Goal: Task Accomplishment & Management: Manage account settings

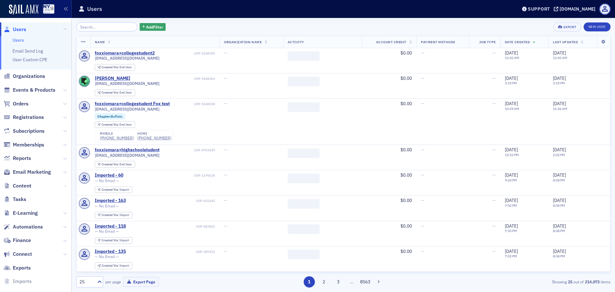
click at [63, 186] on icon at bounding box center [65, 186] width 4 height 4
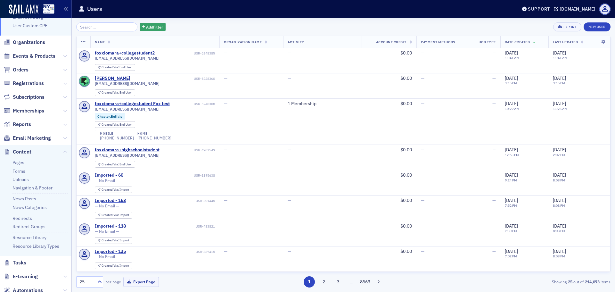
scroll to position [64, 0]
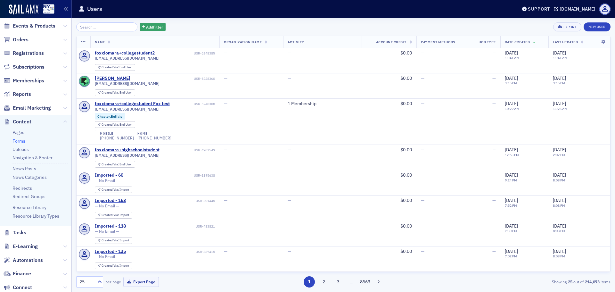
click at [20, 140] on link "Forms" at bounding box center [18, 141] width 13 height 6
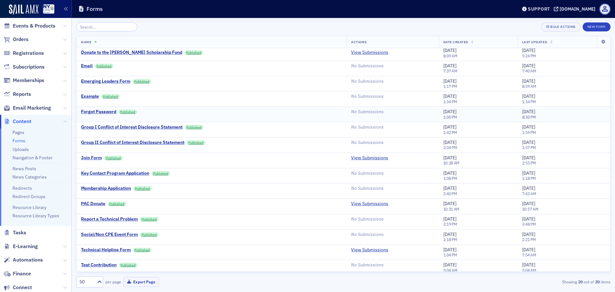
scroll to position [64, 0]
click at [147, 141] on div "Group II Conflict of Interest Disclosure Statement" at bounding box center [133, 142] width 104 height 6
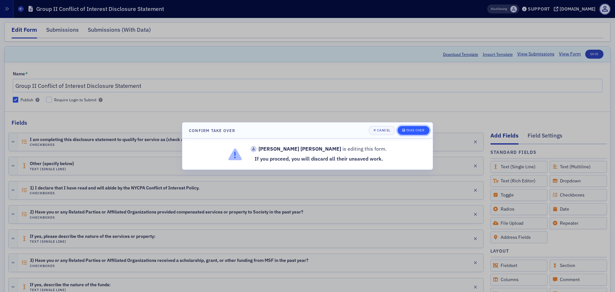
click at [415, 131] on div "Take Over" at bounding box center [415, 130] width 19 height 4
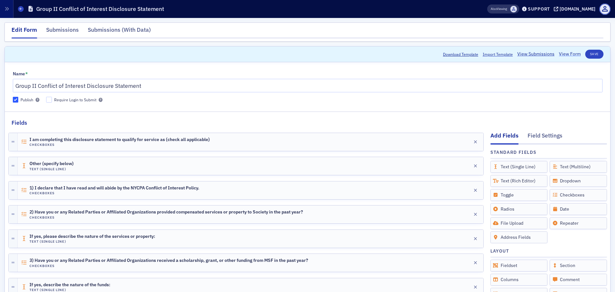
click at [571, 52] on link "View Form" at bounding box center [570, 54] width 22 height 7
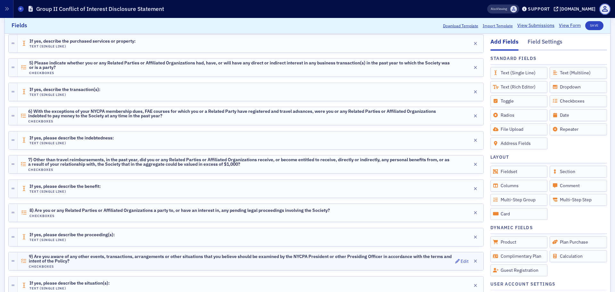
scroll to position [447, 0]
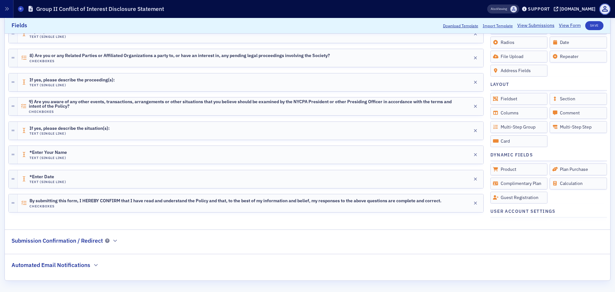
click at [81, 266] on h2 "Automated Email Notifications" at bounding box center [51, 265] width 79 height 8
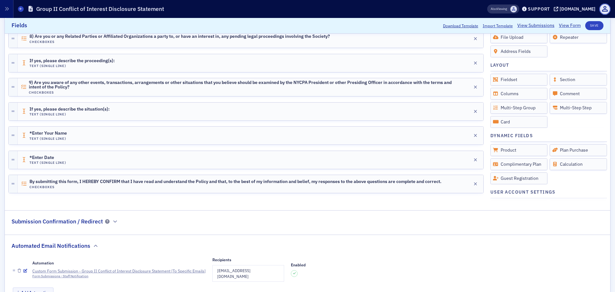
scroll to position [489, 0]
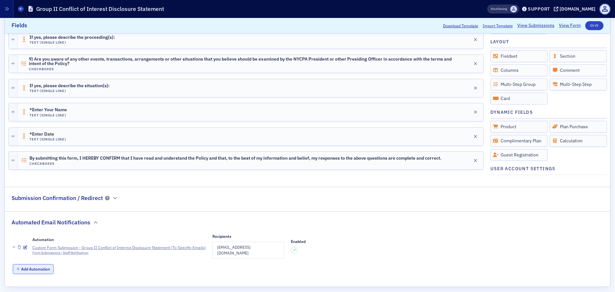
click at [33, 264] on button "Add Automation" at bounding box center [33, 269] width 41 height 10
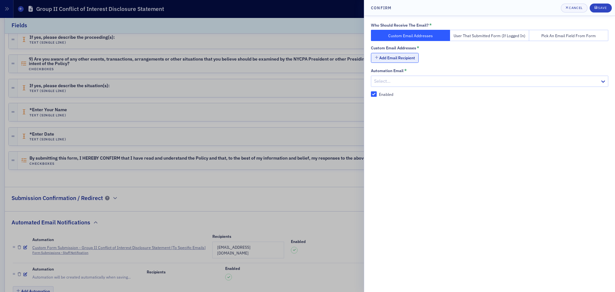
click at [391, 58] on button "Add Email Recipient" at bounding box center [395, 58] width 48 height 10
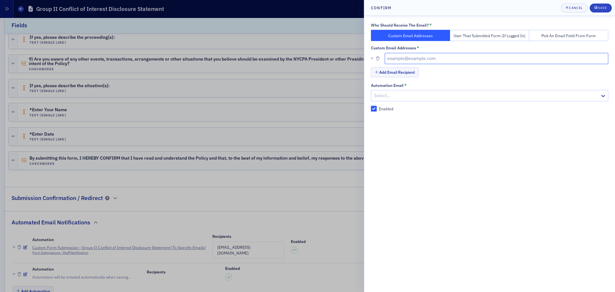
click at [408, 58] on input "text" at bounding box center [497, 58] width 224 height 11
paste input ""Twofoot Boulette, Timothy" <ttwofootboulette@nysscpa.org>"
drag, startPoint x: 447, startPoint y: 58, endPoint x: 386, endPoint y: 58, distance: 60.2
click at [386, 58] on input ""Twofoot Boulette, Timothy" <ttwofootboulette@nysscpa.org>" at bounding box center [497, 58] width 224 height 11
click at [464, 61] on input "ttwofootboulette@nysscpa.org>" at bounding box center [497, 58] width 224 height 11
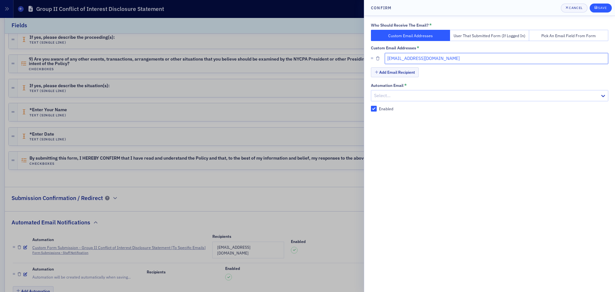
type input "ttwofootboulette@nysscpa.org"
click at [599, 6] on div "Save" at bounding box center [602, 8] width 9 height 4
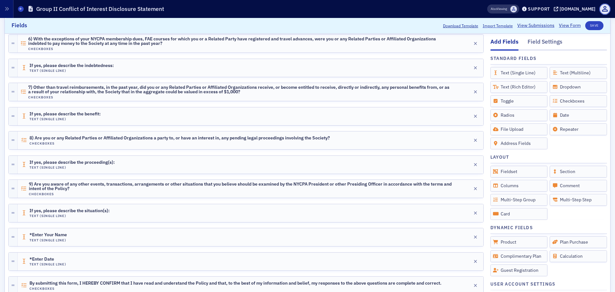
scroll to position [355, 0]
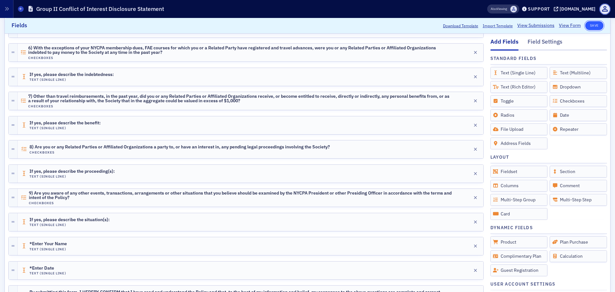
click at [593, 26] on button "Save" at bounding box center [594, 25] width 18 height 9
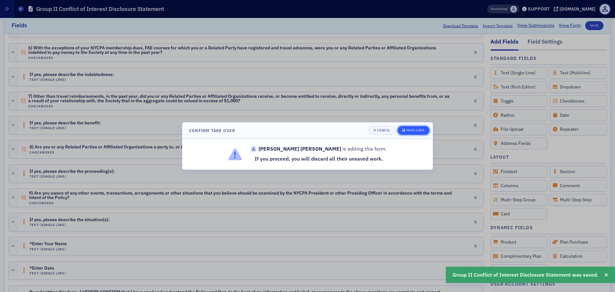
click at [408, 131] on div "Take Over" at bounding box center [415, 130] width 19 height 4
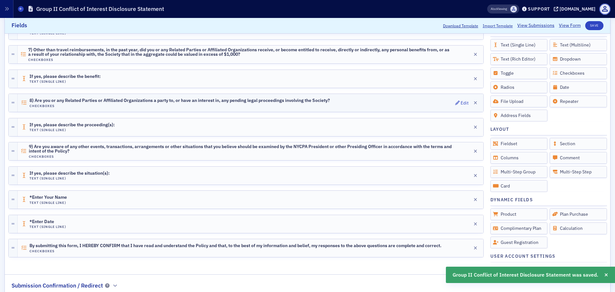
scroll to position [447, 0]
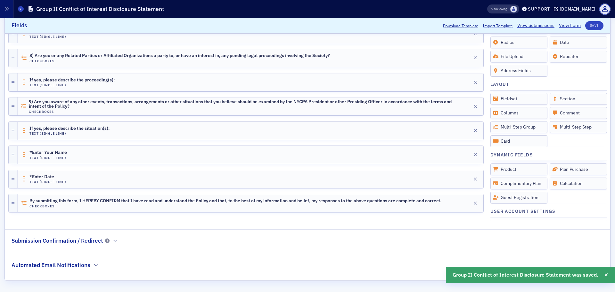
click at [84, 265] on h2 "Automated Email Notifications" at bounding box center [51, 265] width 79 height 8
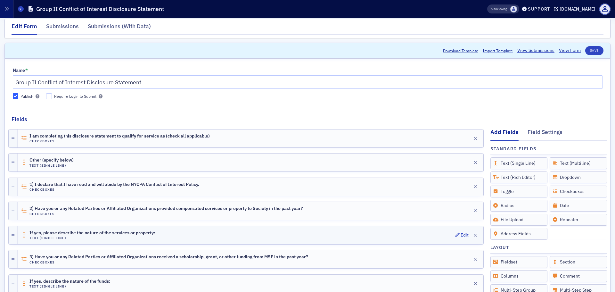
scroll to position [0, 0]
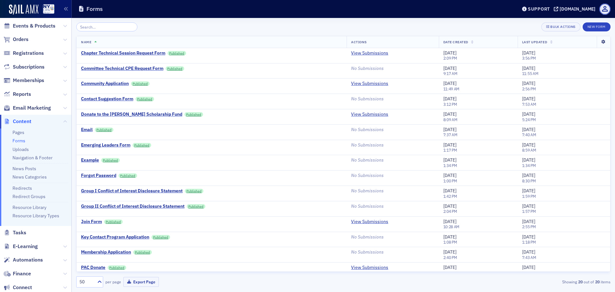
click at [598, 41] on icon at bounding box center [603, 42] width 13 height 4
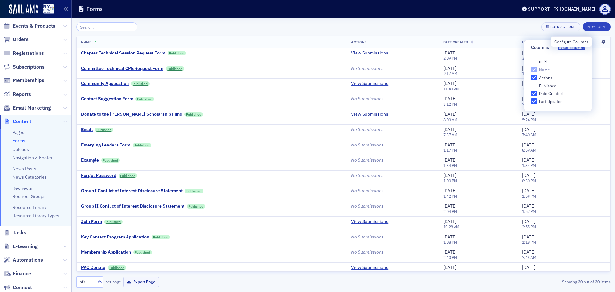
click at [598, 41] on icon at bounding box center [603, 42] width 13 height 4
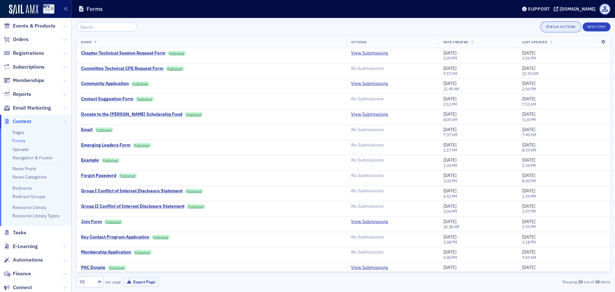
click at [556, 25] on div "Bulk Actions" at bounding box center [563, 27] width 25 height 4
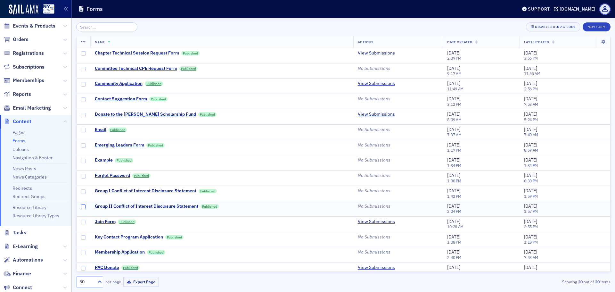
click at [81, 206] on input "checkbox" at bounding box center [83, 206] width 4 height 4
click at [600, 43] on icon at bounding box center [603, 42] width 13 height 4
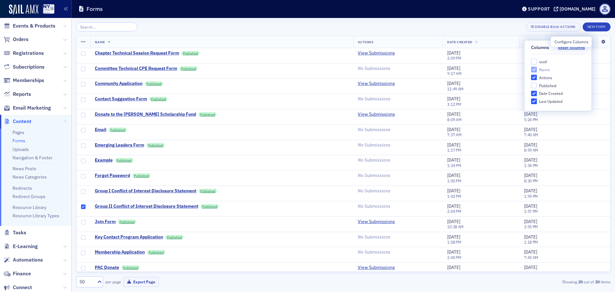
click at [600, 41] on icon at bounding box center [603, 42] width 13 height 4
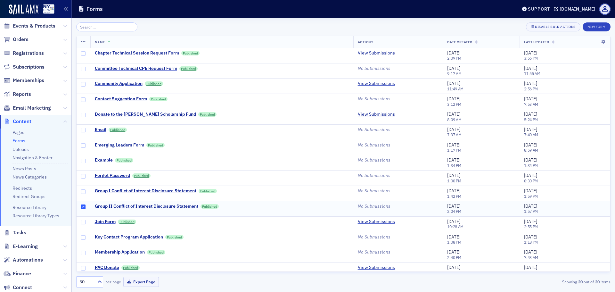
drag, startPoint x: 304, startPoint y: 207, endPoint x: 585, endPoint y: 210, distance: 280.7
click at [585, 210] on div "9/30/2025 1:57 PM" at bounding box center [565, 208] width 82 height 11
click at [83, 43] on icon at bounding box center [83, 41] width 5 height 5
click at [184, 27] on div "Disable Bulk Actions New Form" at bounding box center [343, 26] width 535 height 9
click at [82, 207] on input "checkbox" at bounding box center [83, 206] width 4 height 4
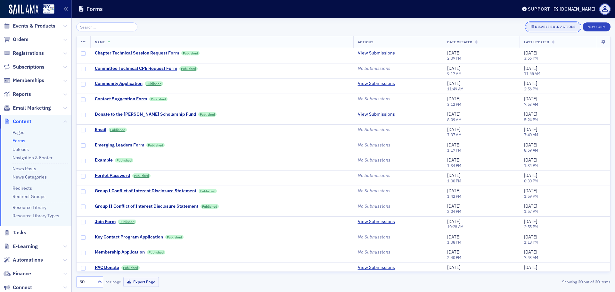
click at [552, 27] on div "Disable Bulk Actions" at bounding box center [555, 27] width 41 height 4
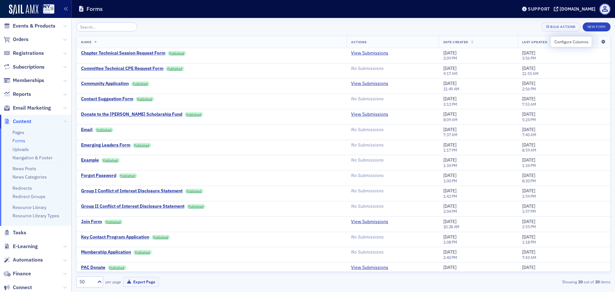
click at [599, 43] on icon at bounding box center [603, 42] width 13 height 4
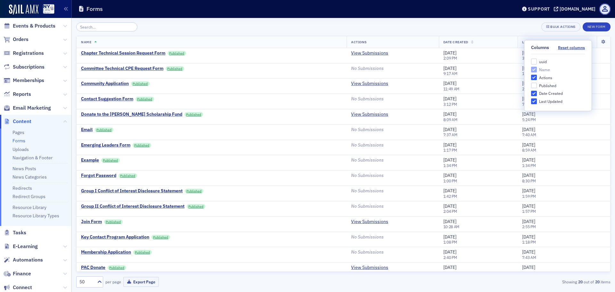
click at [506, 24] on div "Bulk Actions New Form" at bounding box center [343, 26] width 535 height 9
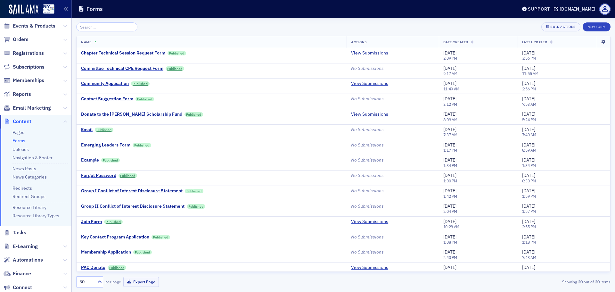
click at [599, 42] on icon at bounding box center [603, 42] width 13 height 4
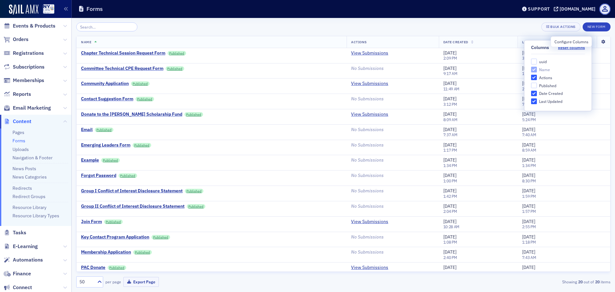
click at [599, 42] on icon at bounding box center [603, 42] width 13 height 4
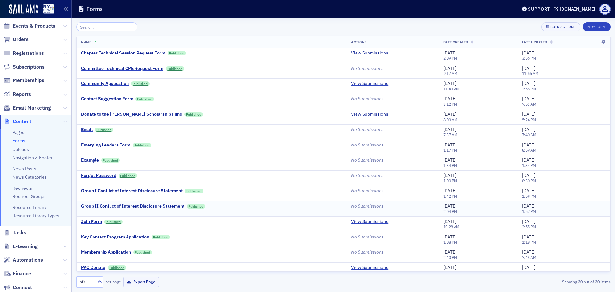
click at [115, 204] on div "Group II Conflict of Interest Disclosure Statement" at bounding box center [133, 206] width 104 height 6
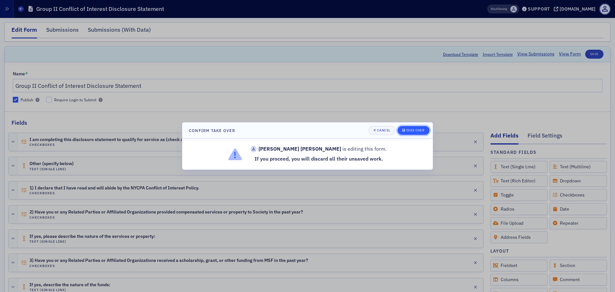
click at [414, 128] on div "Take Over" at bounding box center [415, 130] width 19 height 4
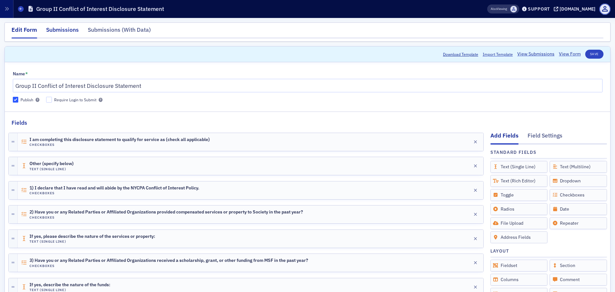
click at [59, 32] on div "Submissions" at bounding box center [62, 32] width 33 height 12
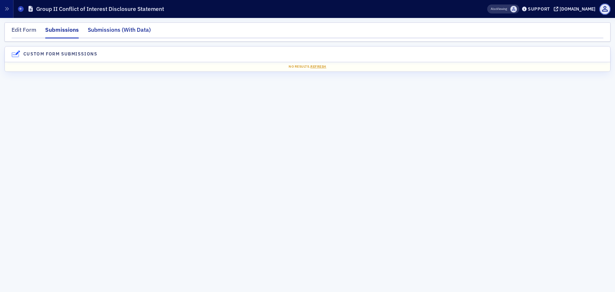
click at [96, 32] on div "Submissions (With Data)" at bounding box center [119, 32] width 63 height 12
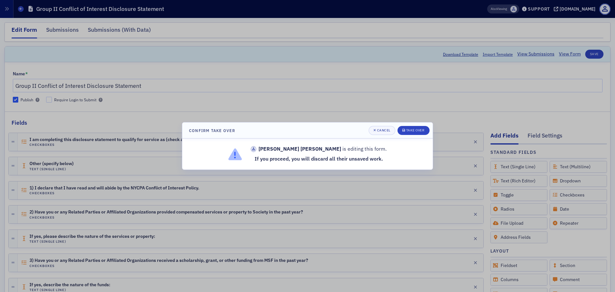
scroll to position [31, 0]
click at [418, 129] on div "Take Over" at bounding box center [415, 130] width 19 height 4
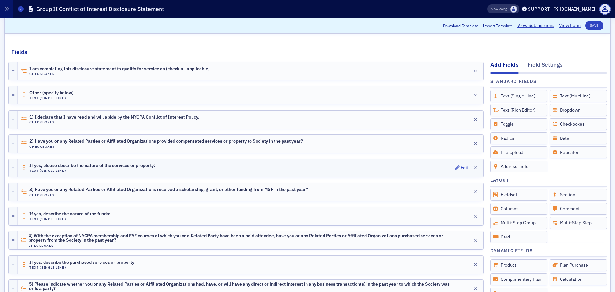
scroll to position [0, 0]
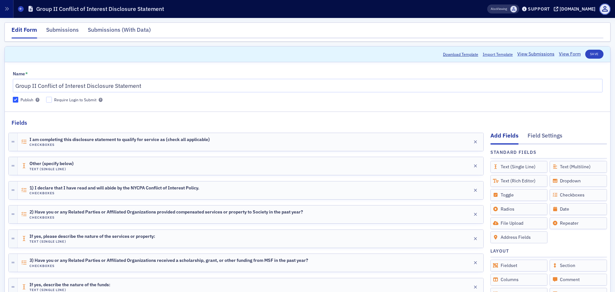
click at [582, 29] on nav "Edit Form Submissions Submissions (With Data)" at bounding box center [308, 32] width 592 height 13
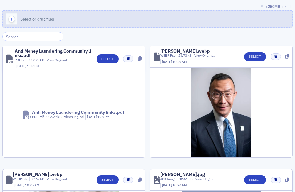
click at [11, 18] on icon "button" at bounding box center [12, 19] width 6 height 6
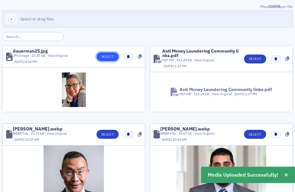
click at [104, 57] on button "Select" at bounding box center [107, 56] width 22 height 9
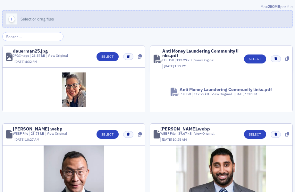
click at [14, 18] on icon "button" at bounding box center [12, 19] width 6 height 6
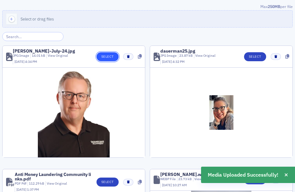
click at [104, 57] on button "Select" at bounding box center [107, 56] width 22 height 9
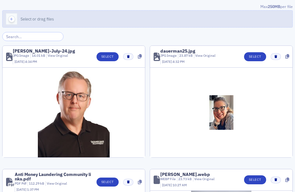
click at [11, 20] on icon "button" at bounding box center [12, 19] width 6 height 6
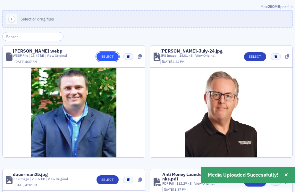
click at [106, 56] on button "Select" at bounding box center [107, 56] width 22 height 9
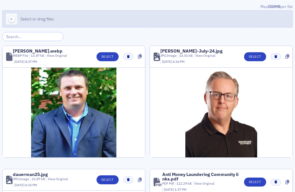
click at [13, 19] on icon "button" at bounding box center [12, 19] width 6 height 6
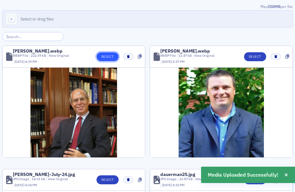
click at [104, 55] on button "Select" at bounding box center [107, 56] width 22 height 9
